Goal: Task Accomplishment & Management: Complete application form

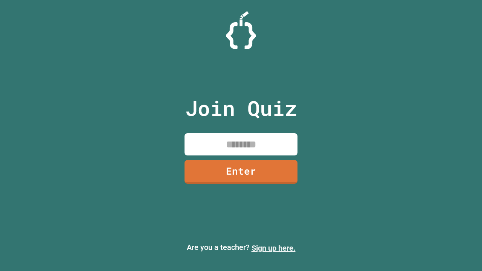
click at [273, 248] on link "Sign up here." at bounding box center [273, 248] width 44 height 9
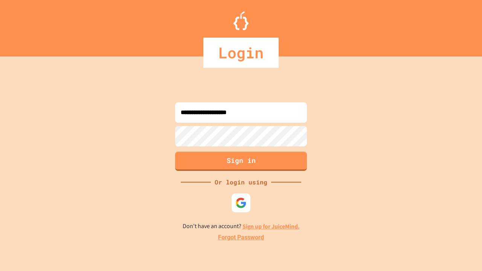
type input "**********"
